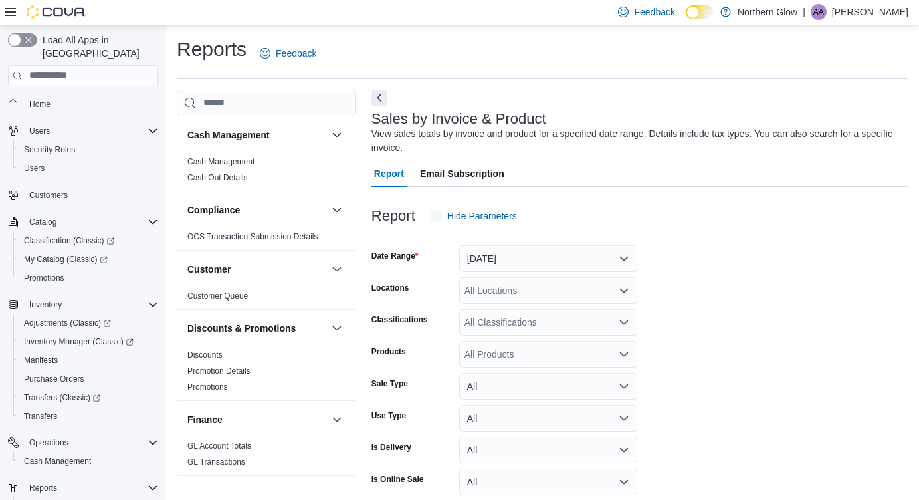
scroll to position [44, 0]
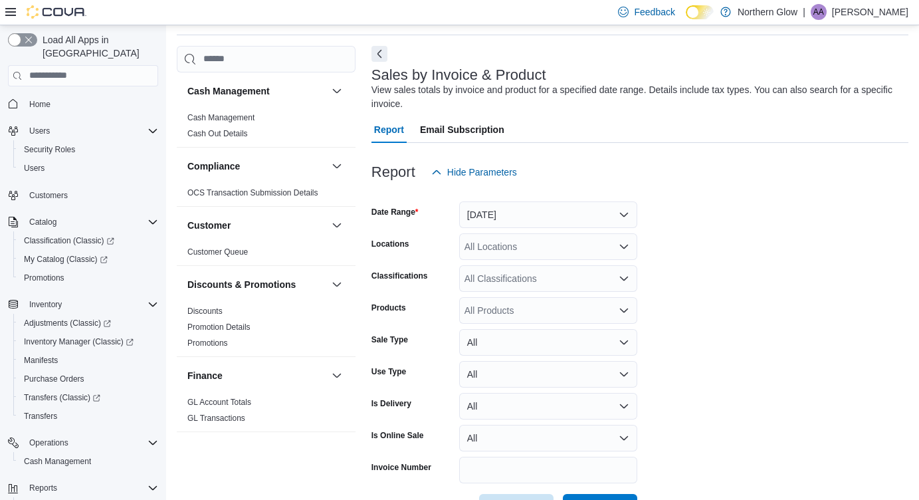
click at [559, 205] on button "[DATE]" at bounding box center [548, 214] width 178 height 27
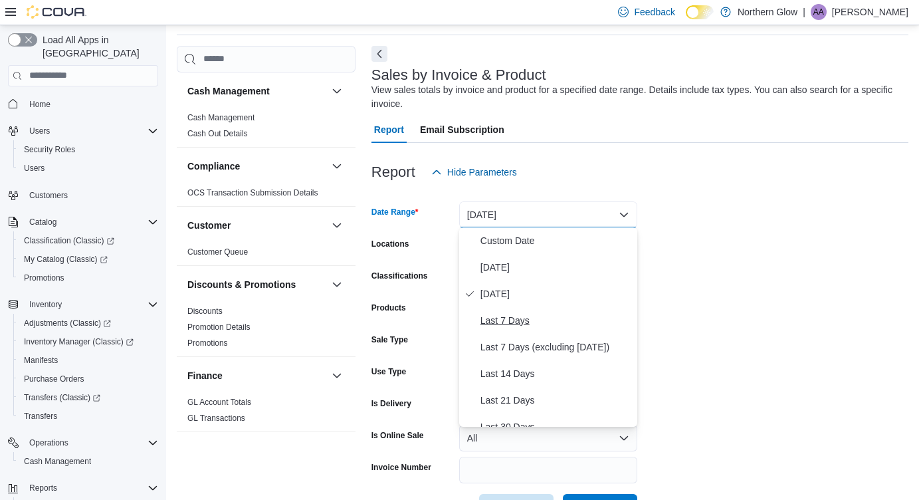
click at [518, 324] on span "Last 7 Days" at bounding box center [555, 320] width 151 height 16
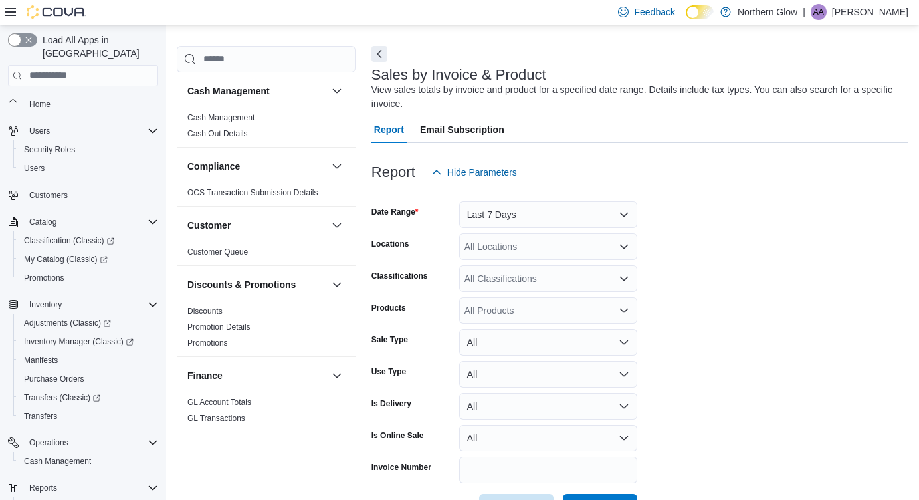
click at [819, 218] on form "Date Range Last 7 Days Locations All Locations Classifications All Classificati…" at bounding box center [639, 352] width 537 height 335
click at [585, 243] on div "All Locations" at bounding box center [548, 246] width 178 height 27
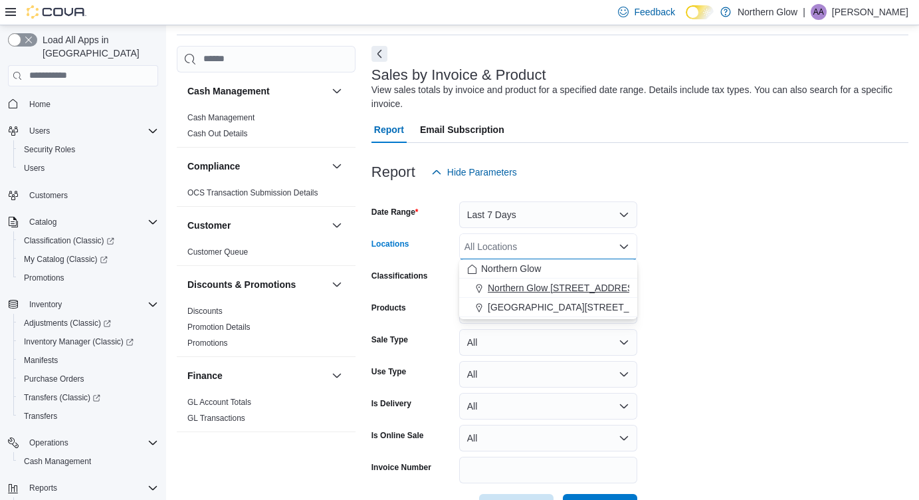
click at [582, 285] on span "Northern Glow 540 Arthur St" at bounding box center [603, 287] width 231 height 13
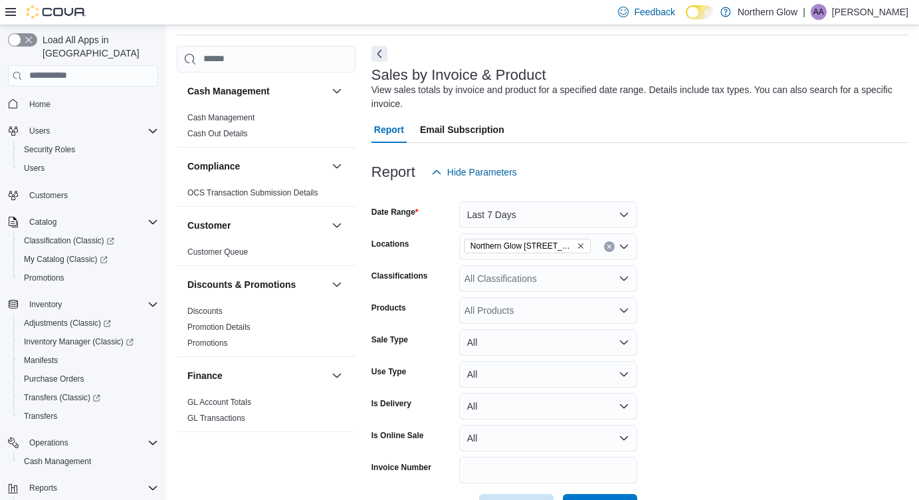
click at [718, 300] on form "Date Range Last 7 Days Locations Northern Glow 540 Arthur St Classifications Al…" at bounding box center [639, 352] width 537 height 335
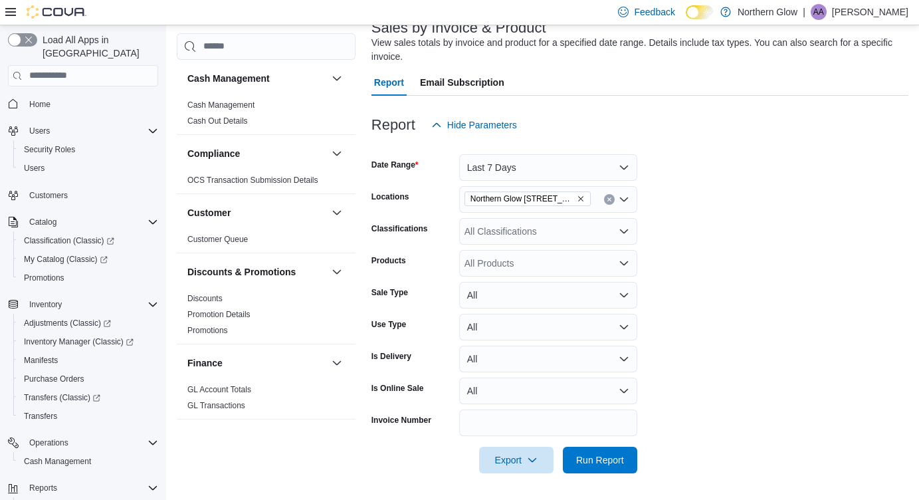
scroll to position [90, 0]
click at [560, 262] on div "All Products" at bounding box center [548, 263] width 178 height 27
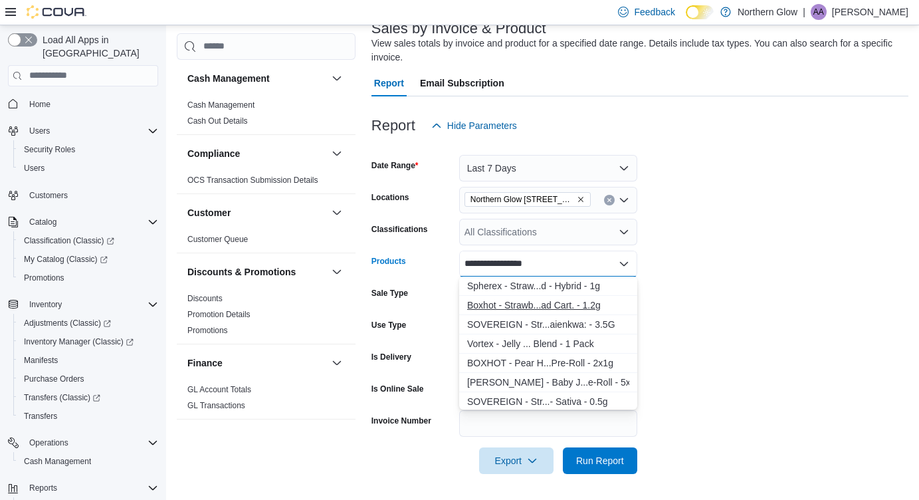
type input "**********"
click at [567, 308] on div "Boxhot - Strawb...ad Cart. - 1.2g" at bounding box center [548, 304] width 162 height 13
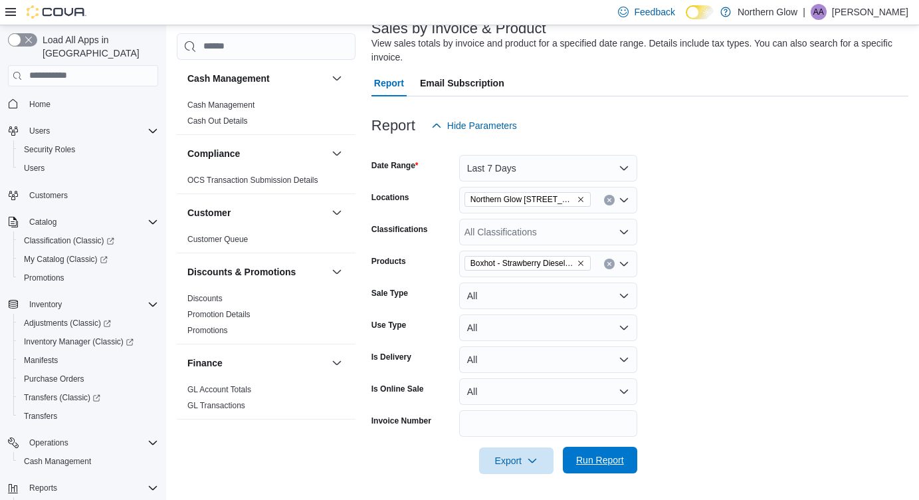
click at [602, 468] on span "Run Report" at bounding box center [600, 459] width 58 height 27
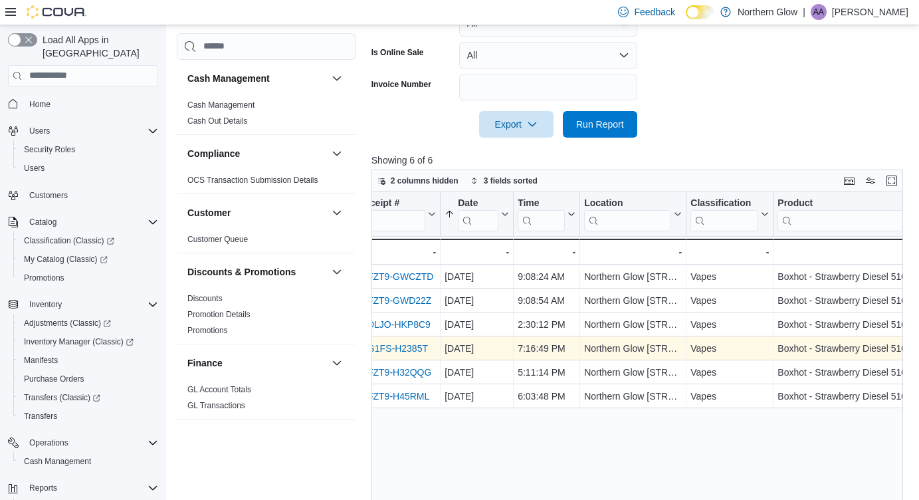
scroll to position [0, 93]
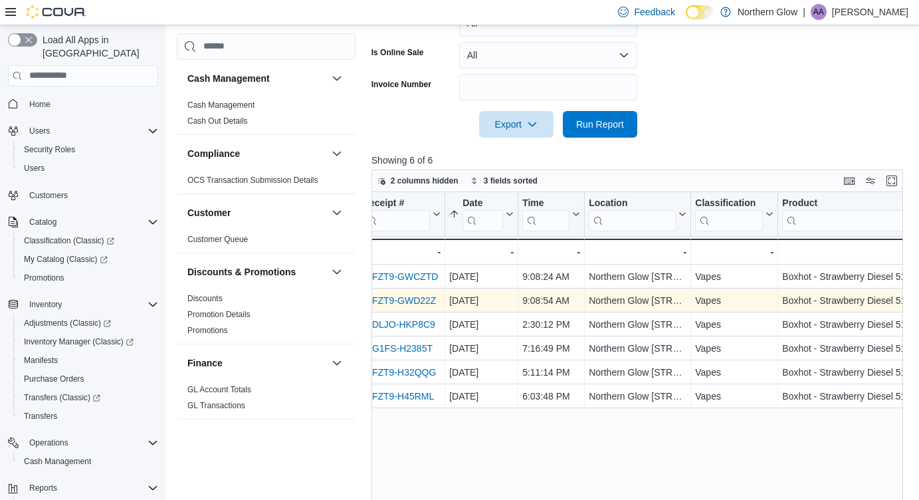
click at [425, 301] on link "INFZT9-GWD22Z" at bounding box center [399, 300] width 73 height 11
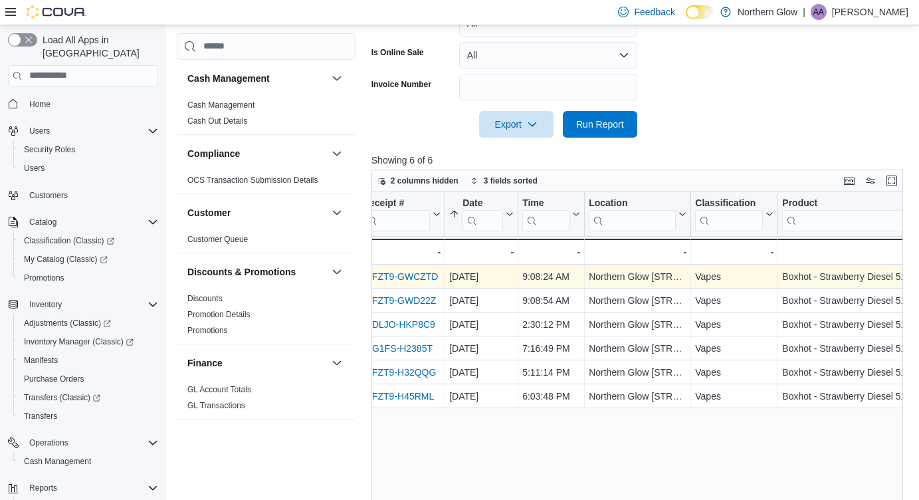
click at [415, 278] on link "INFZT9-GWCZTD" at bounding box center [401, 276] width 76 height 11
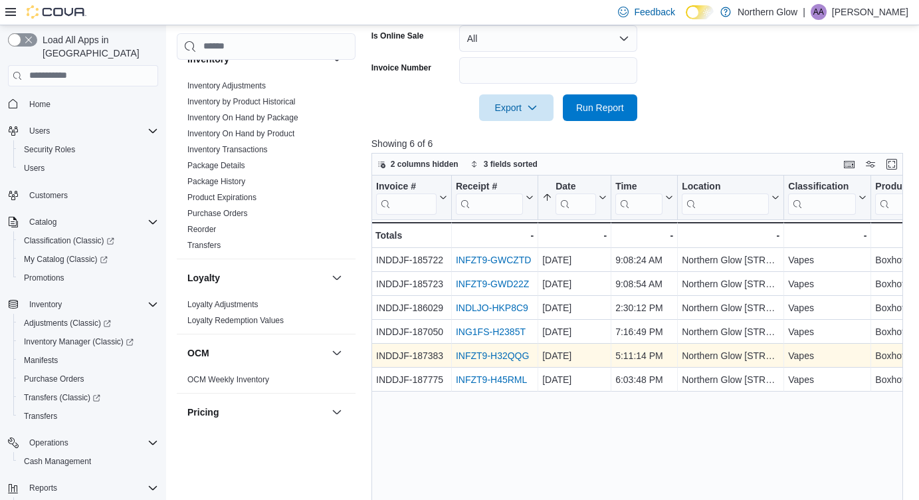
scroll to position [0, 0]
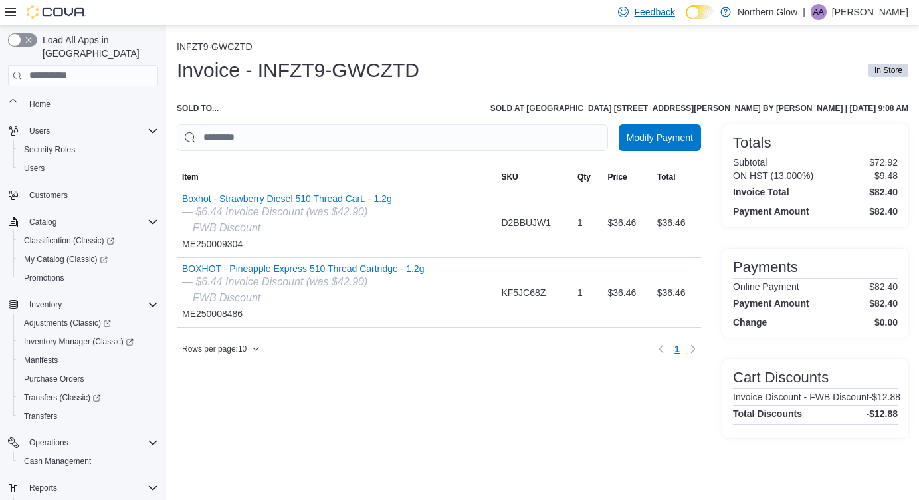
click at [664, 24] on span "Feedback" at bounding box center [646, 12] width 56 height 27
